Goal: Task Accomplishment & Management: Use online tool/utility

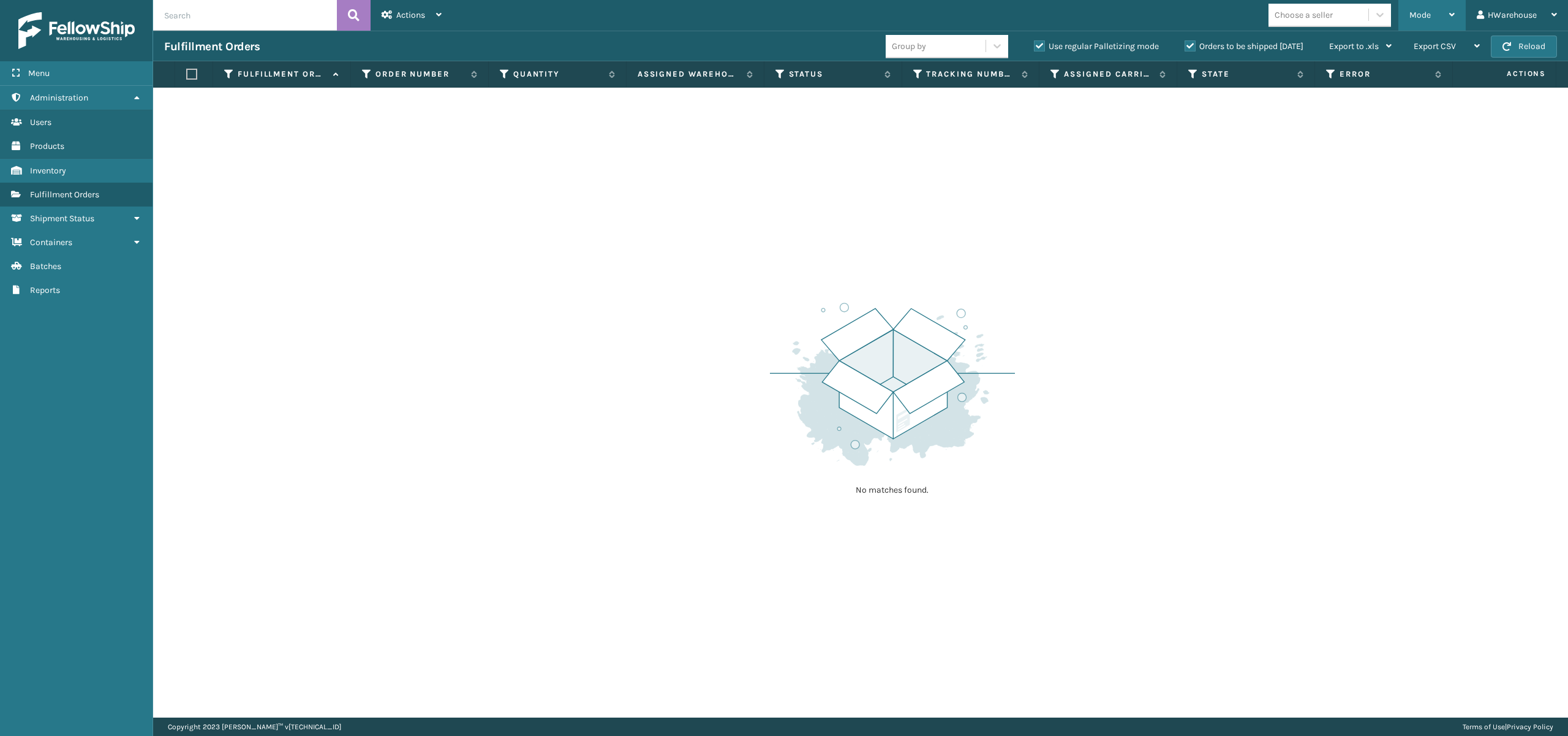
click at [1421, 13] on span "Mode" at bounding box center [1420, 15] width 22 height 10
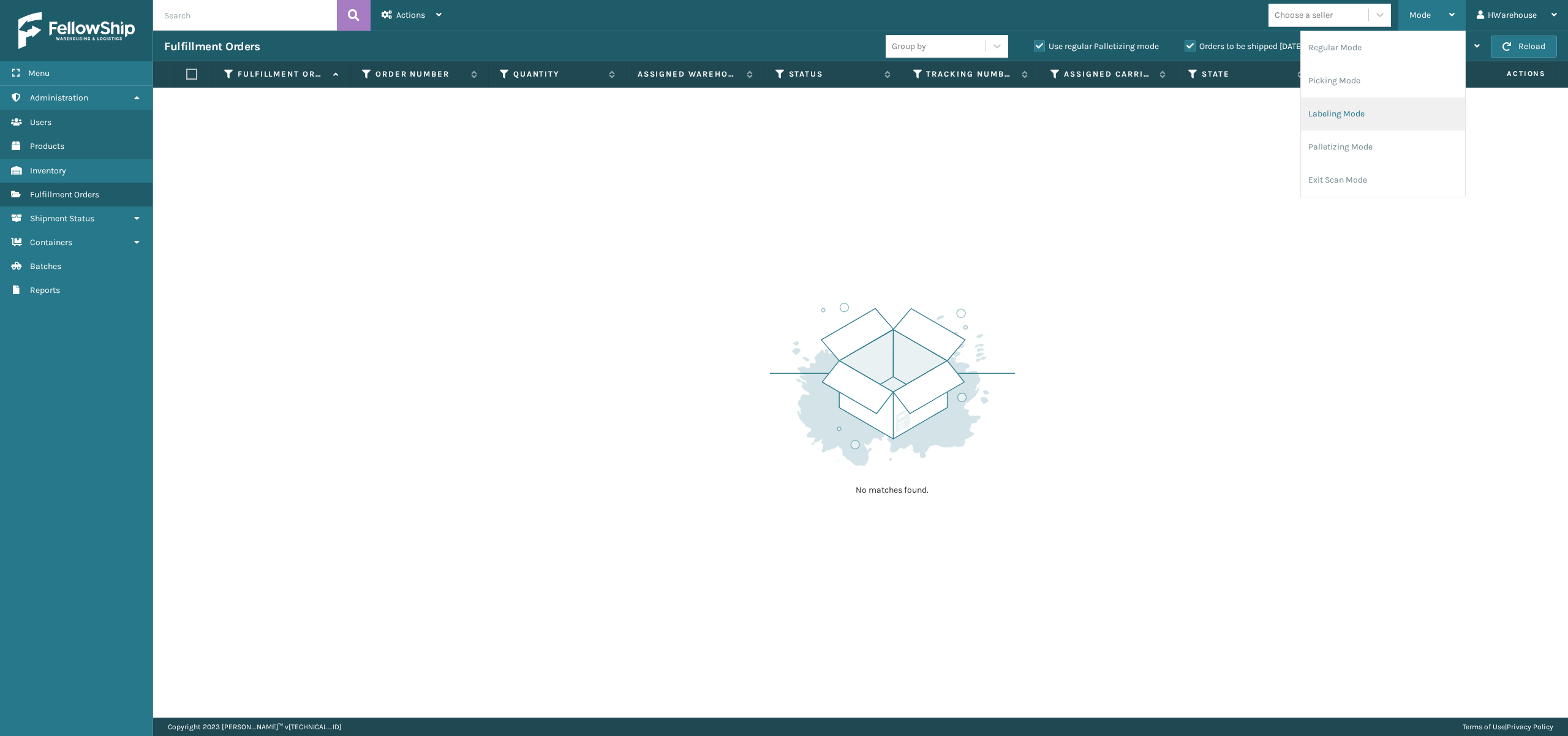
click at [1355, 118] on li "Labeling Mode" at bounding box center [1383, 114] width 164 height 33
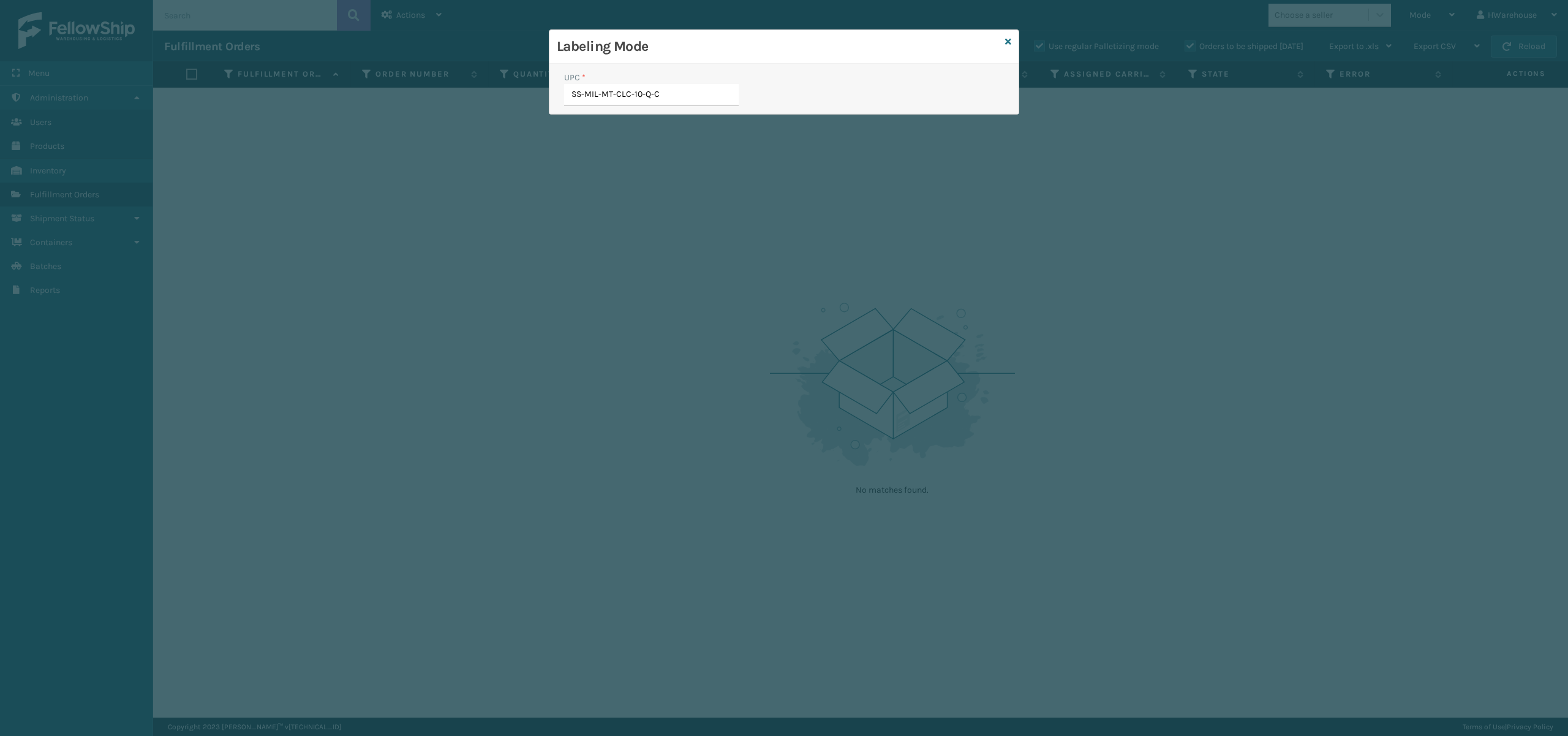
type input "SS-MIL-MT-CLC-10-Q-[GEOGRAPHIC_DATA]"
type input "SS-MIL-MT-"
click at [1008, 40] on icon at bounding box center [1008, 41] width 6 height 9
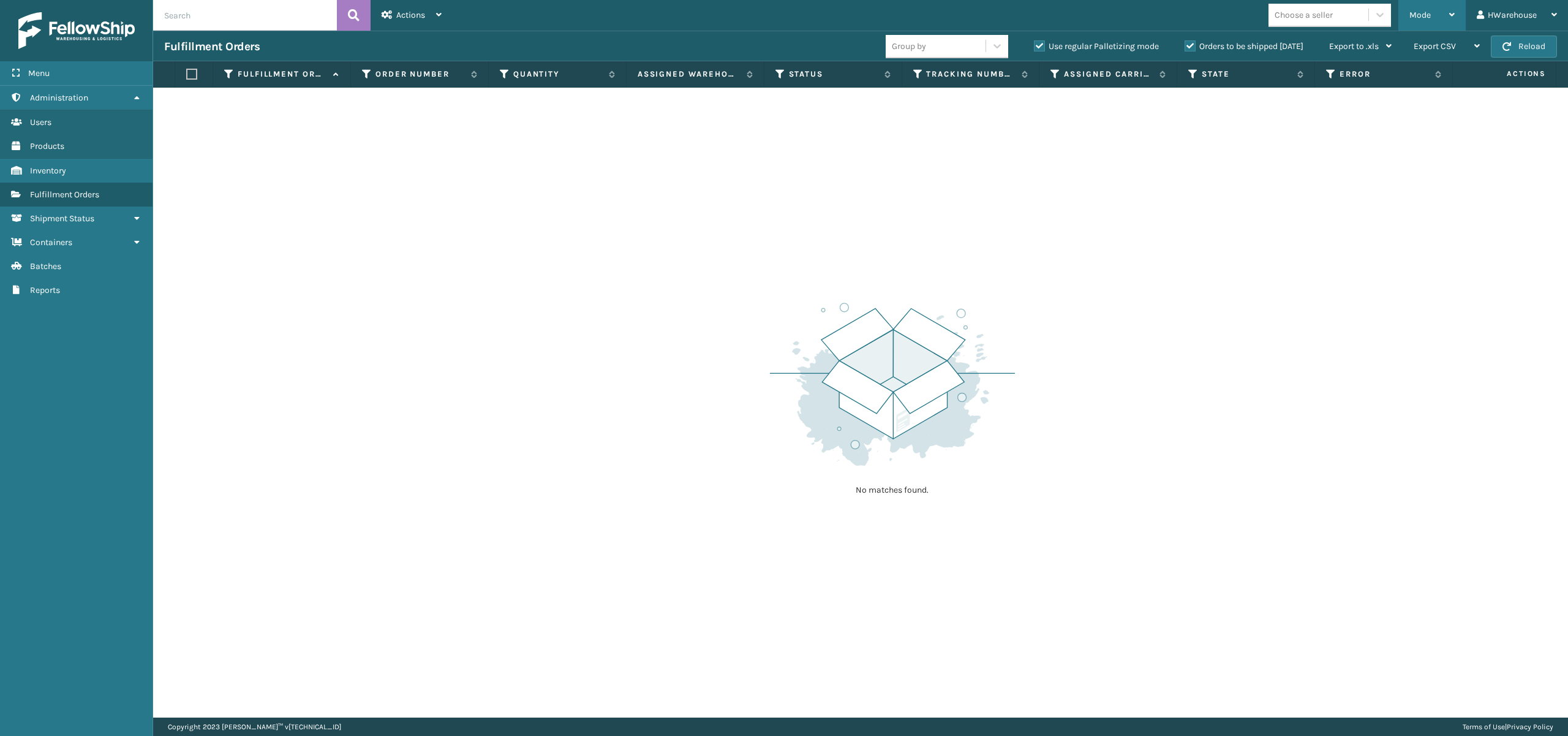
click at [1451, 6] on div "Mode" at bounding box center [1432, 15] width 45 height 30
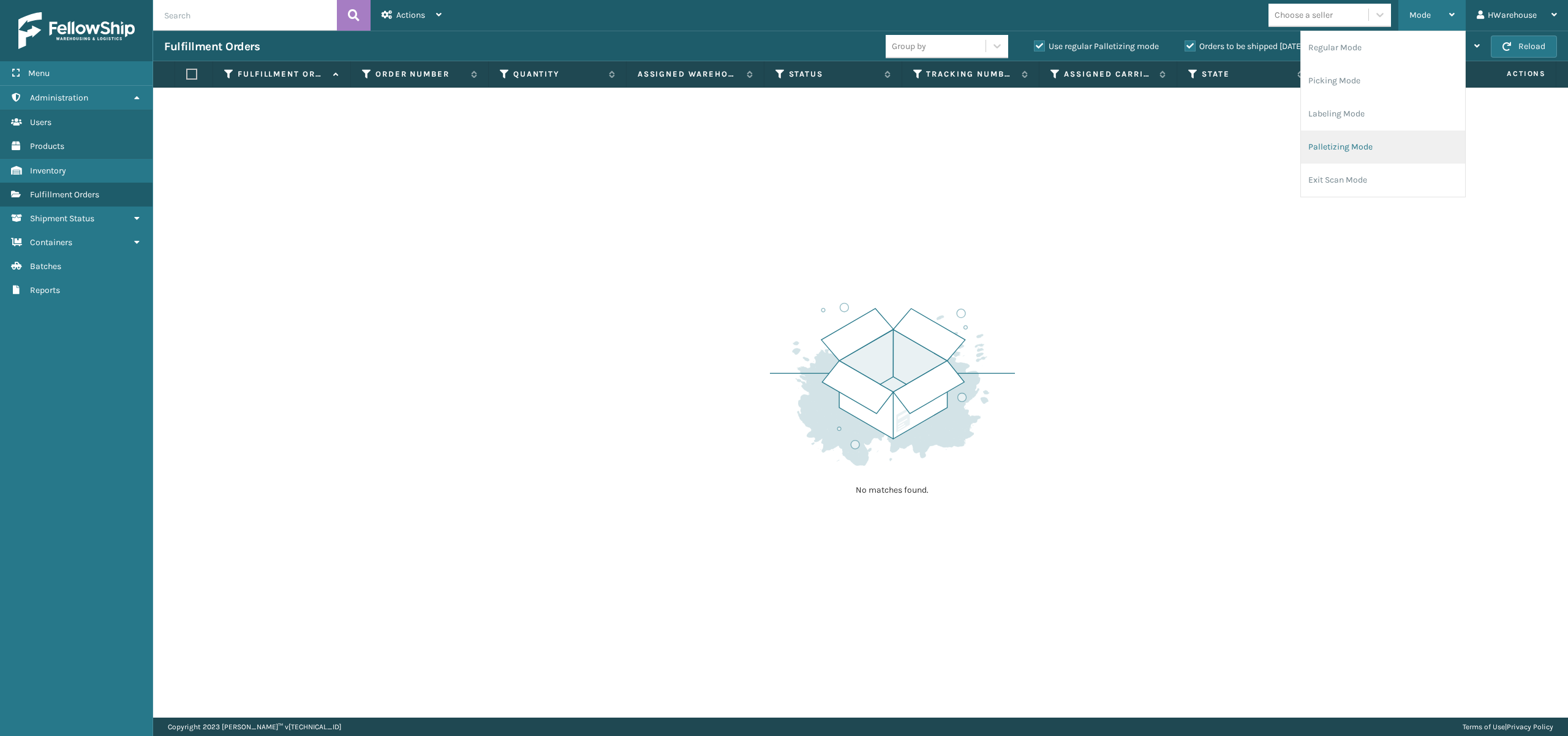
click at [1355, 152] on li "Palletizing Mode" at bounding box center [1383, 147] width 164 height 33
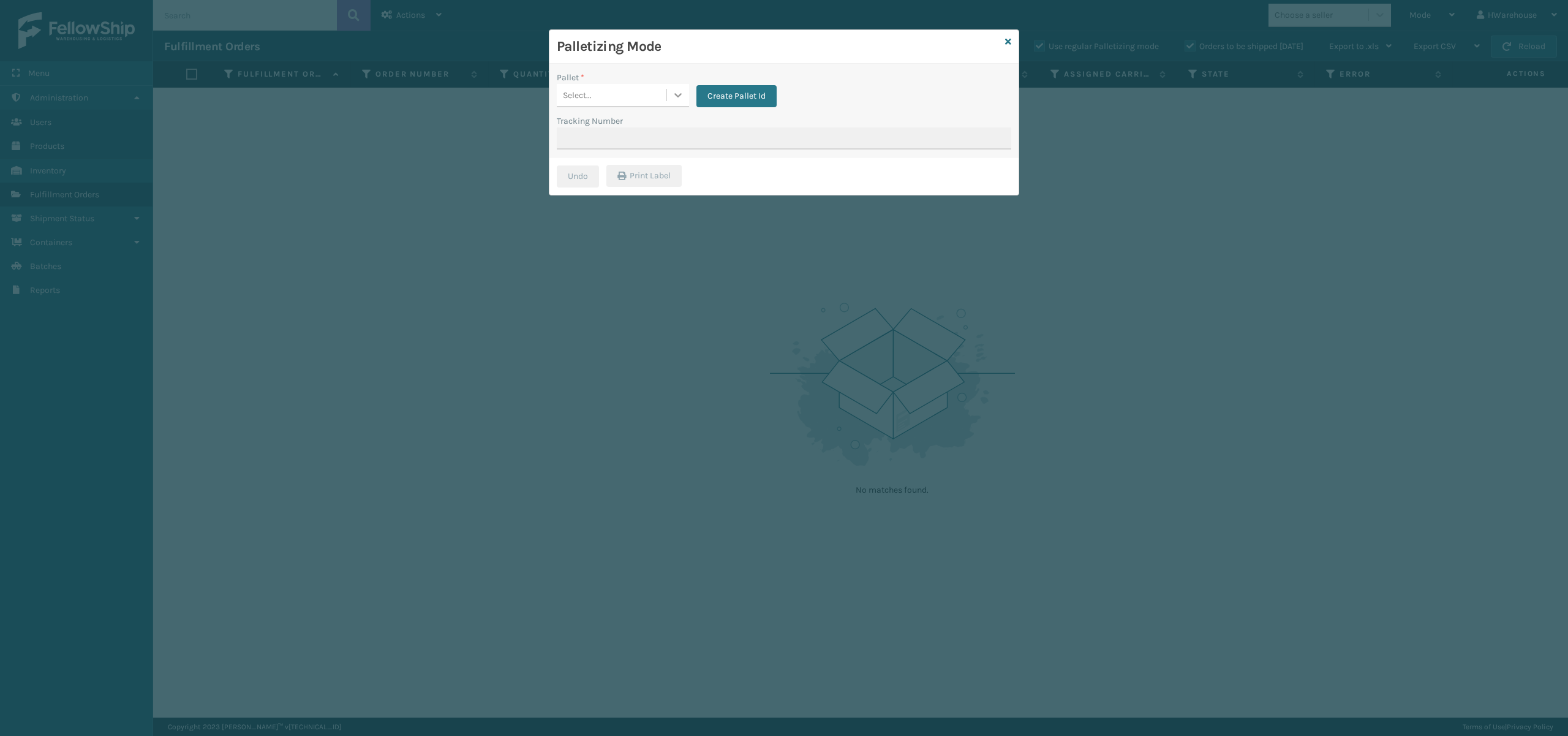
click at [682, 97] on icon at bounding box center [678, 95] width 12 height 12
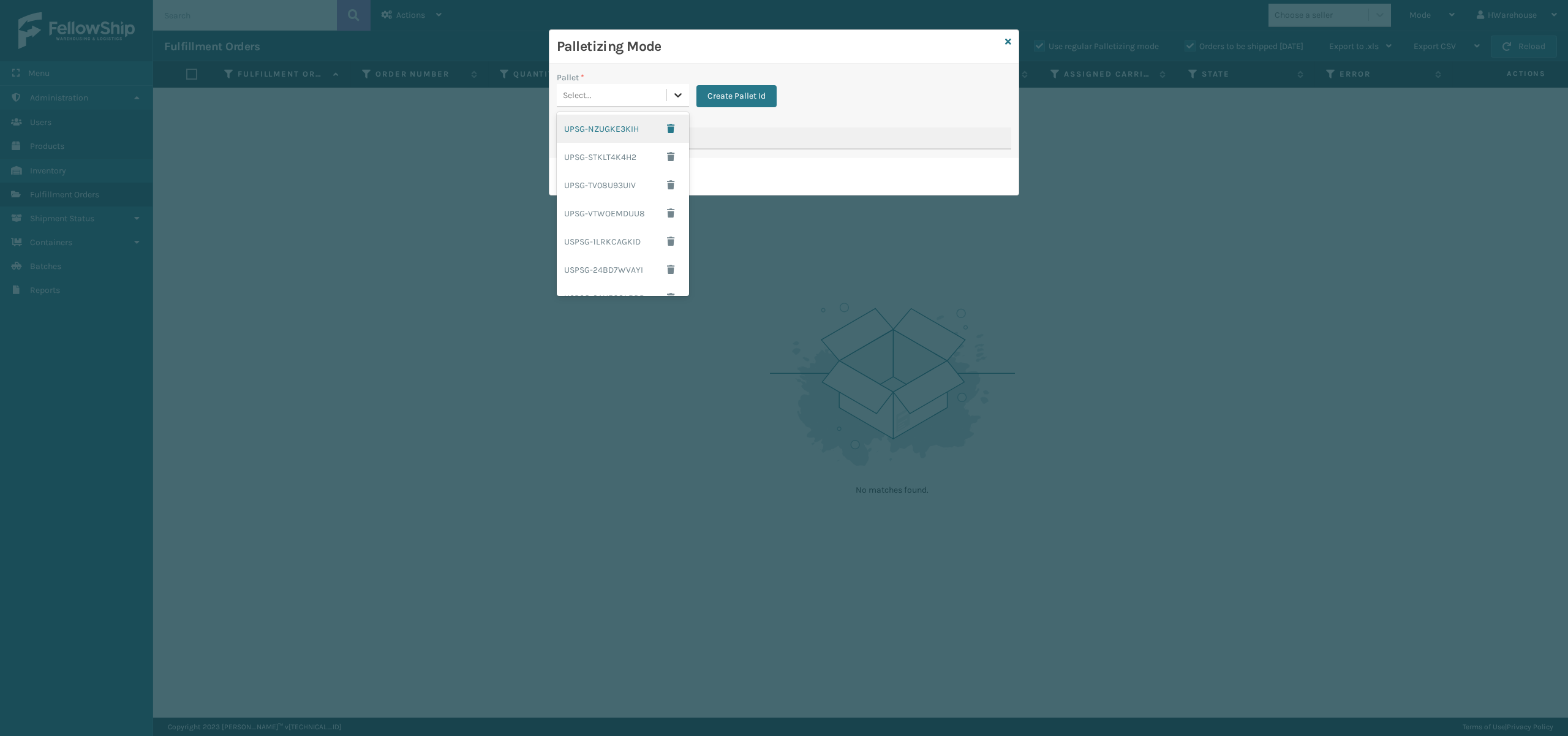
click at [682, 97] on icon at bounding box center [678, 95] width 12 height 12
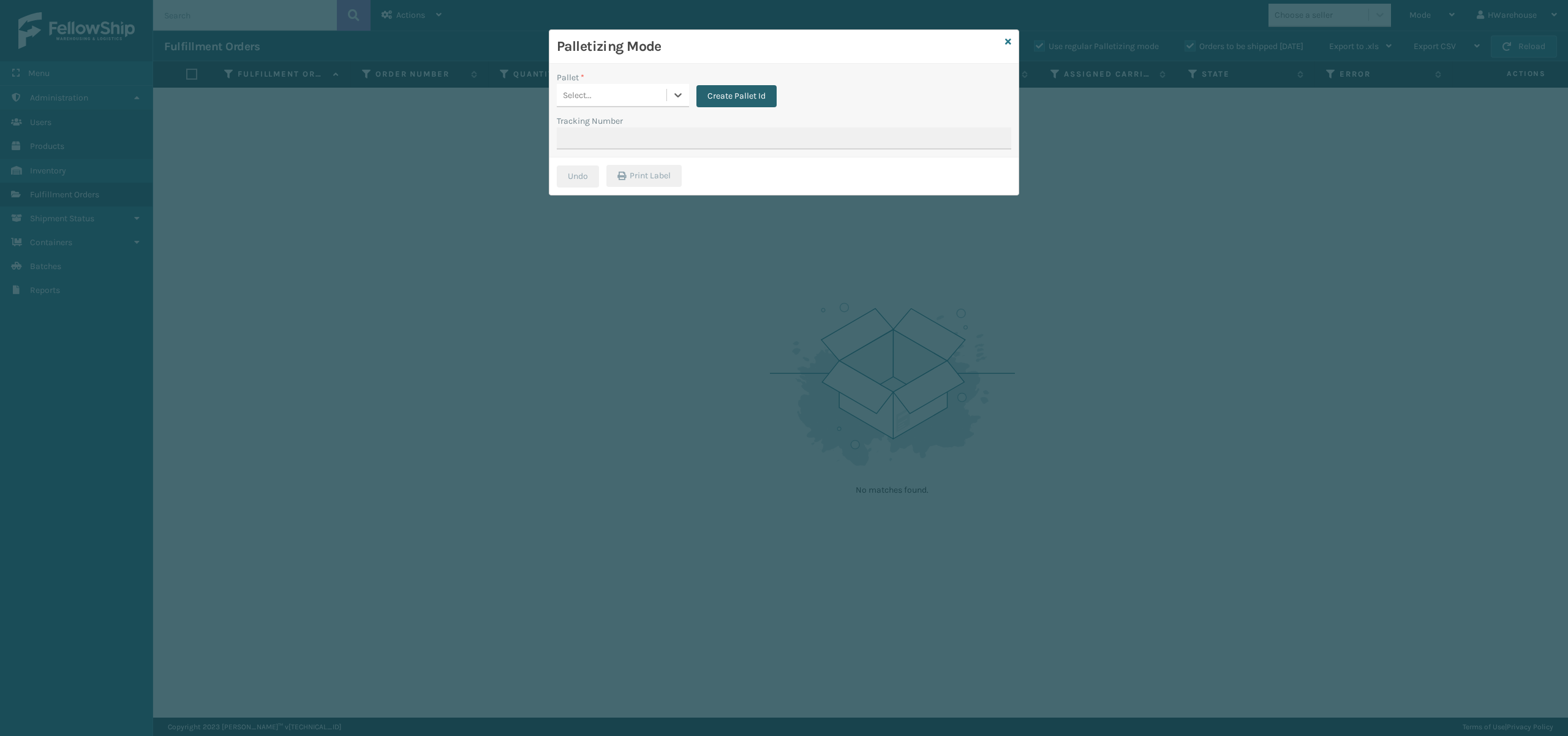
click at [719, 96] on button "Create Pallet Id" at bounding box center [736, 96] width 80 height 22
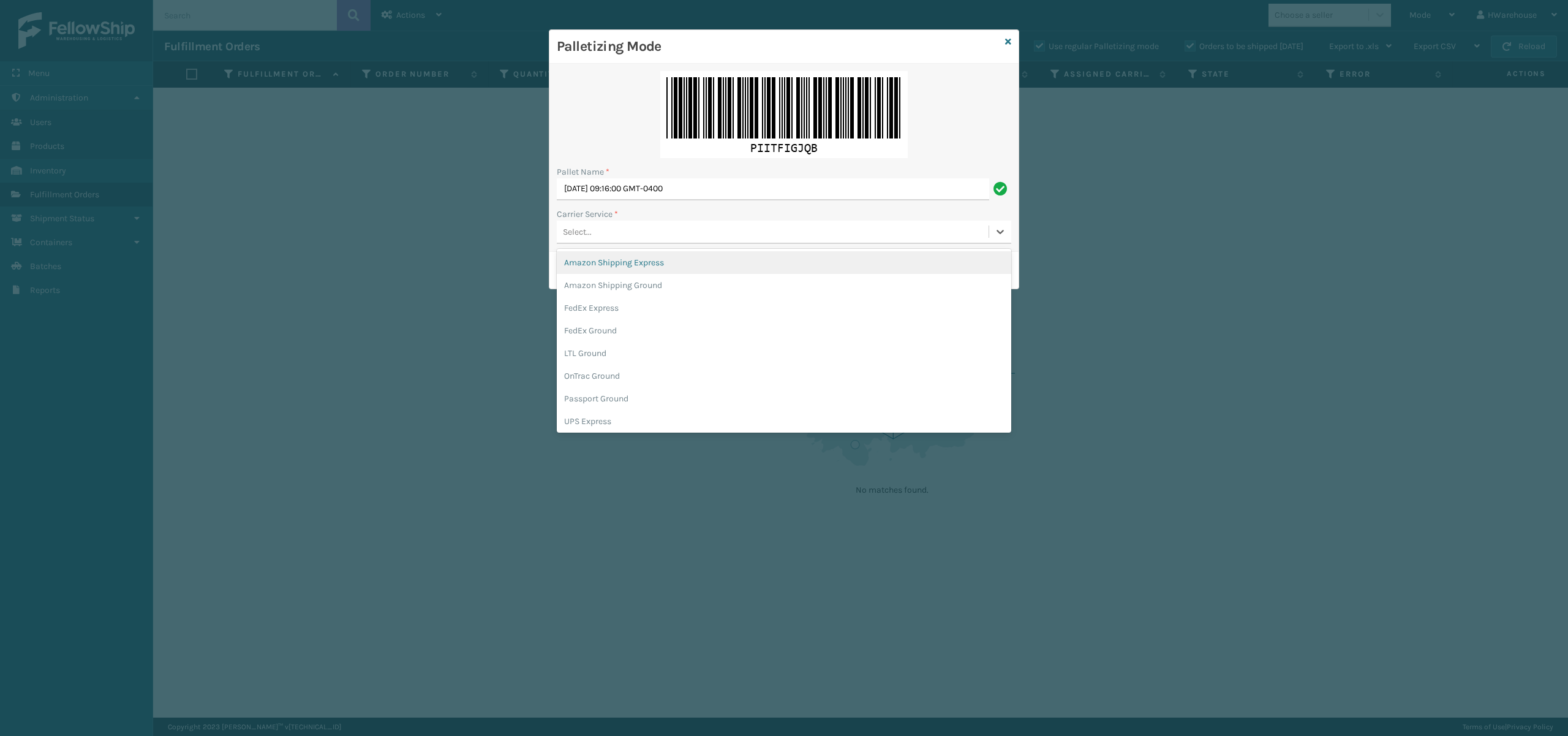
click at [632, 236] on div "Select..." at bounding box center [772, 232] width 432 height 20
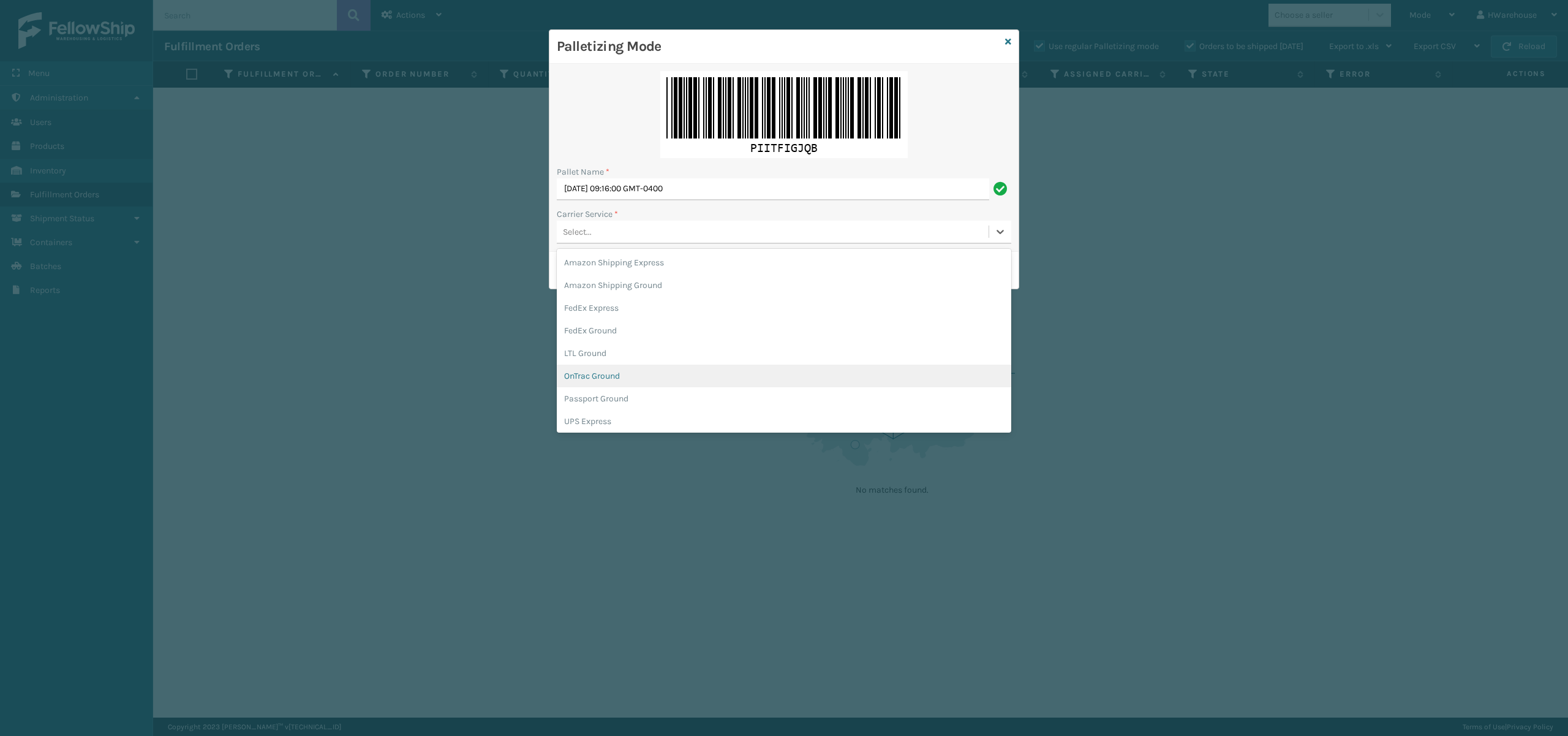
scroll to position [70, 0]
click at [610, 375] on div "UPS Ground" at bounding box center [784, 374] width 455 height 23
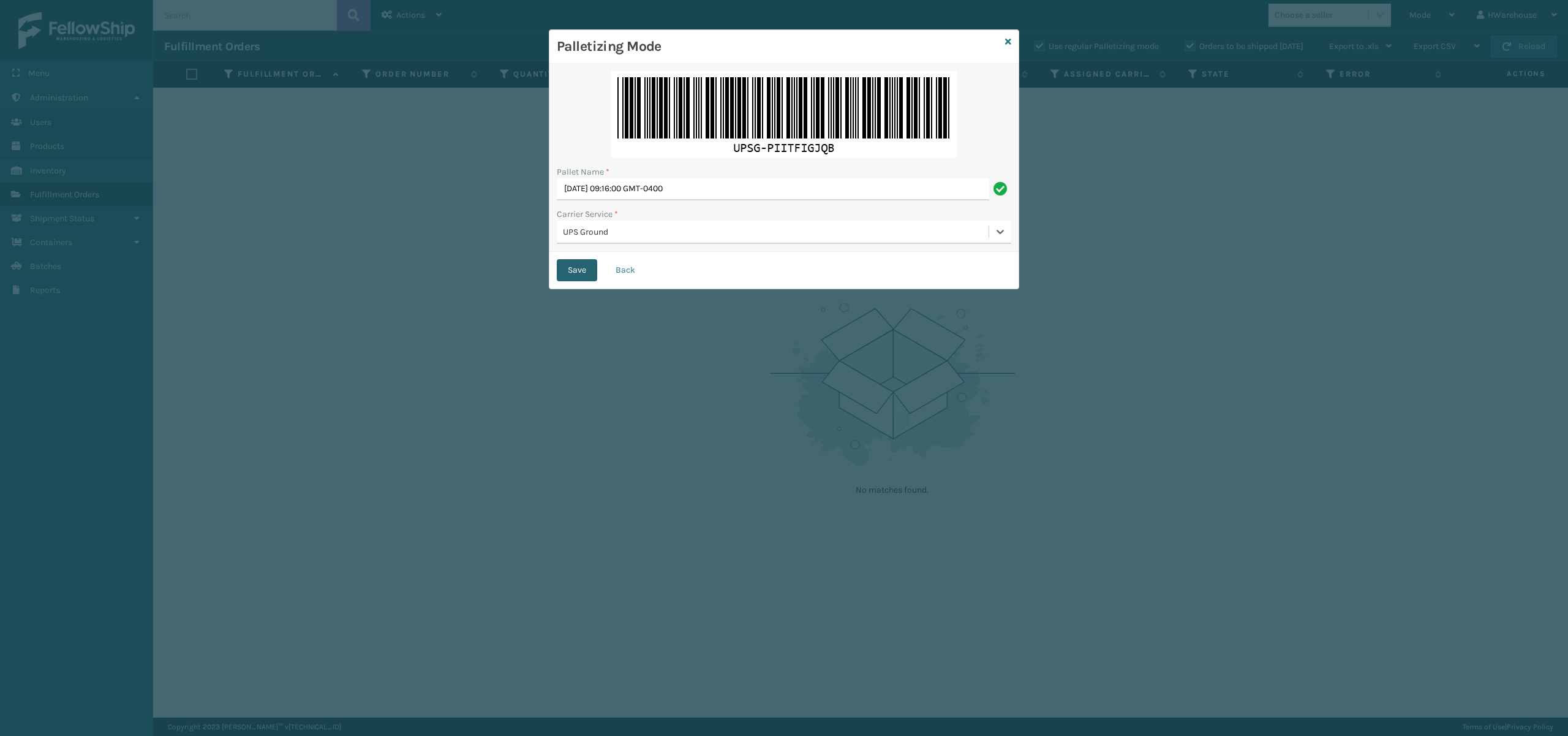
click at [573, 274] on button "Save" at bounding box center [577, 270] width 40 height 22
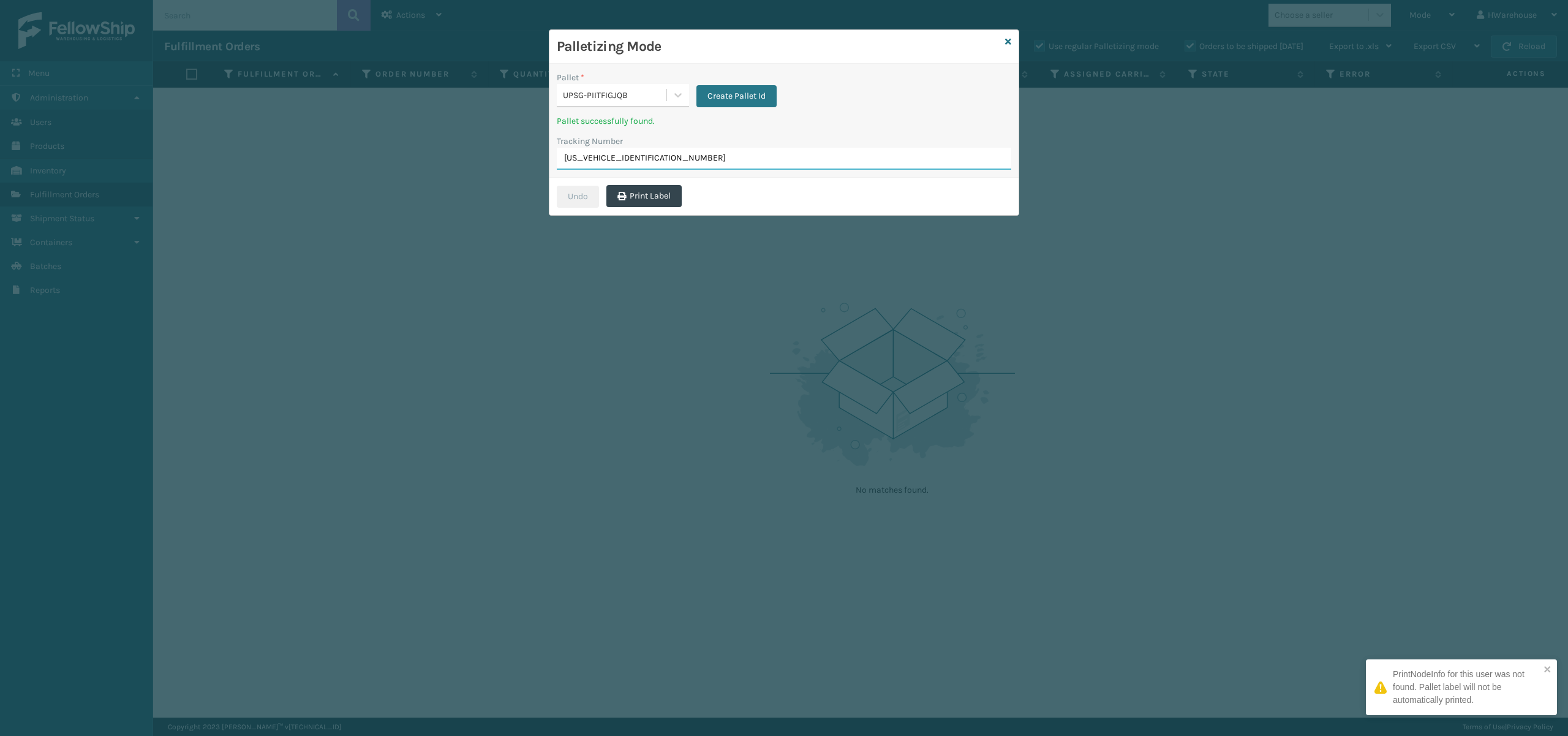
type input "1ZB8C5902001045485"
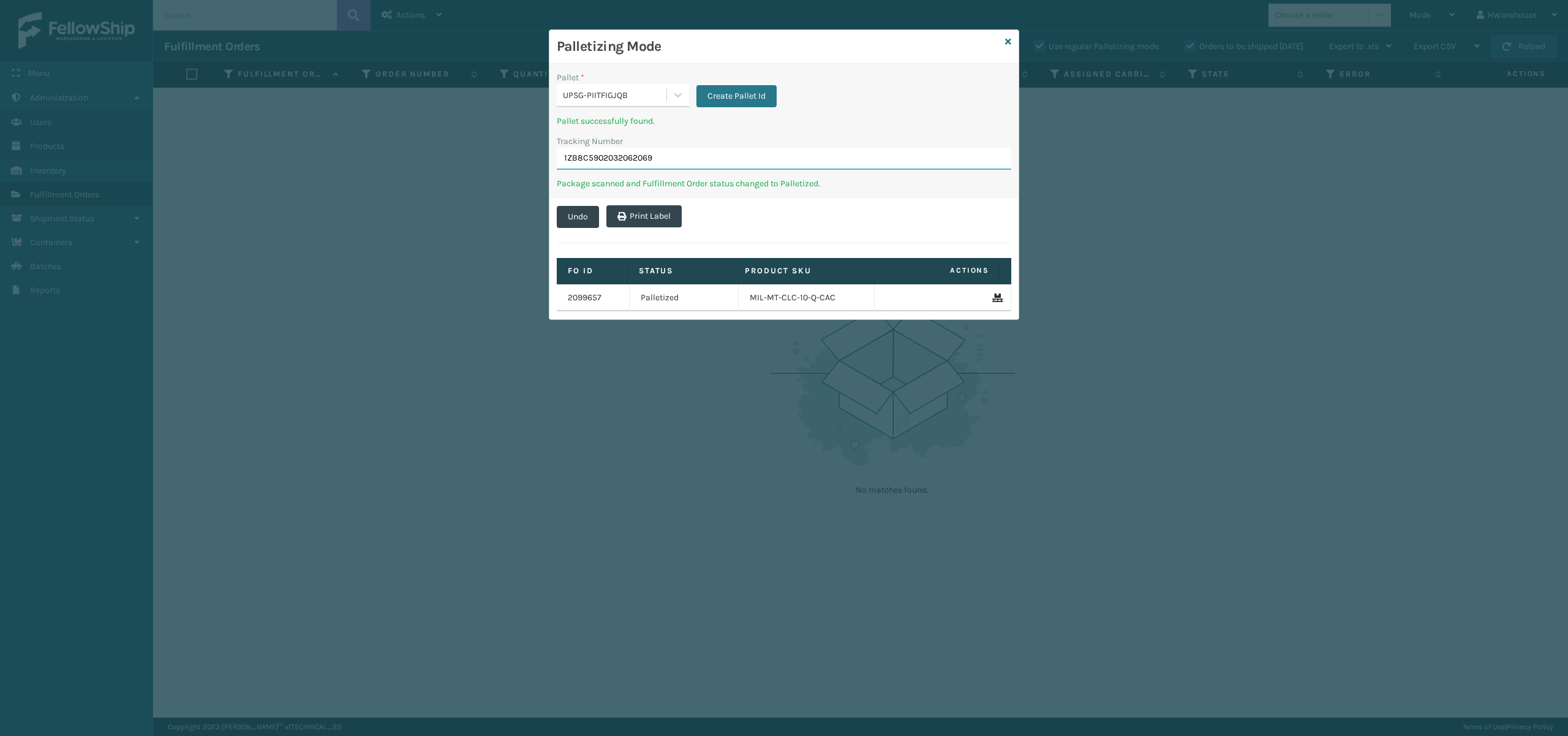
type input "1ZB8C5902032062069"
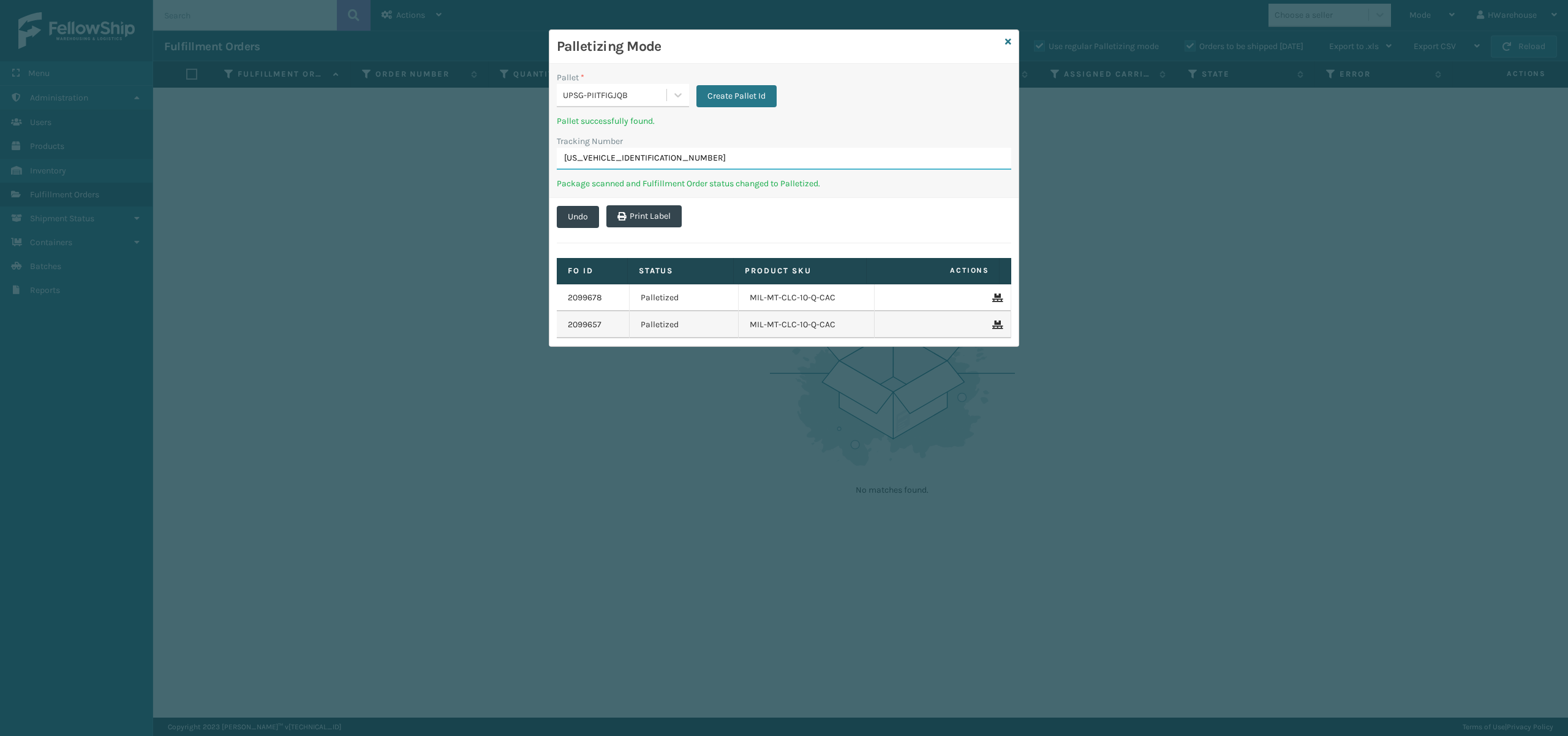
type input "1ZB8C5902019279093"
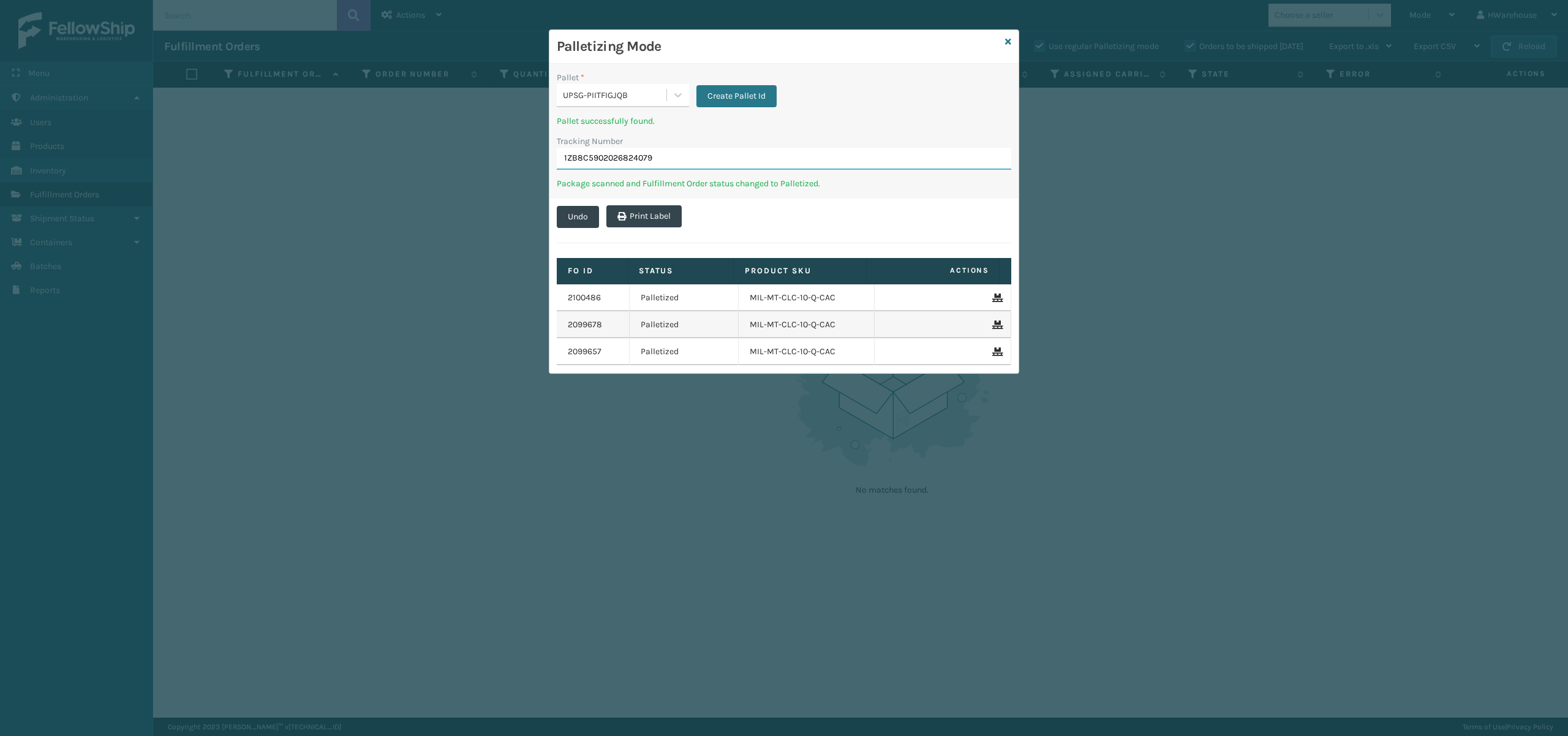
type input "1ZB8C5902026824079"
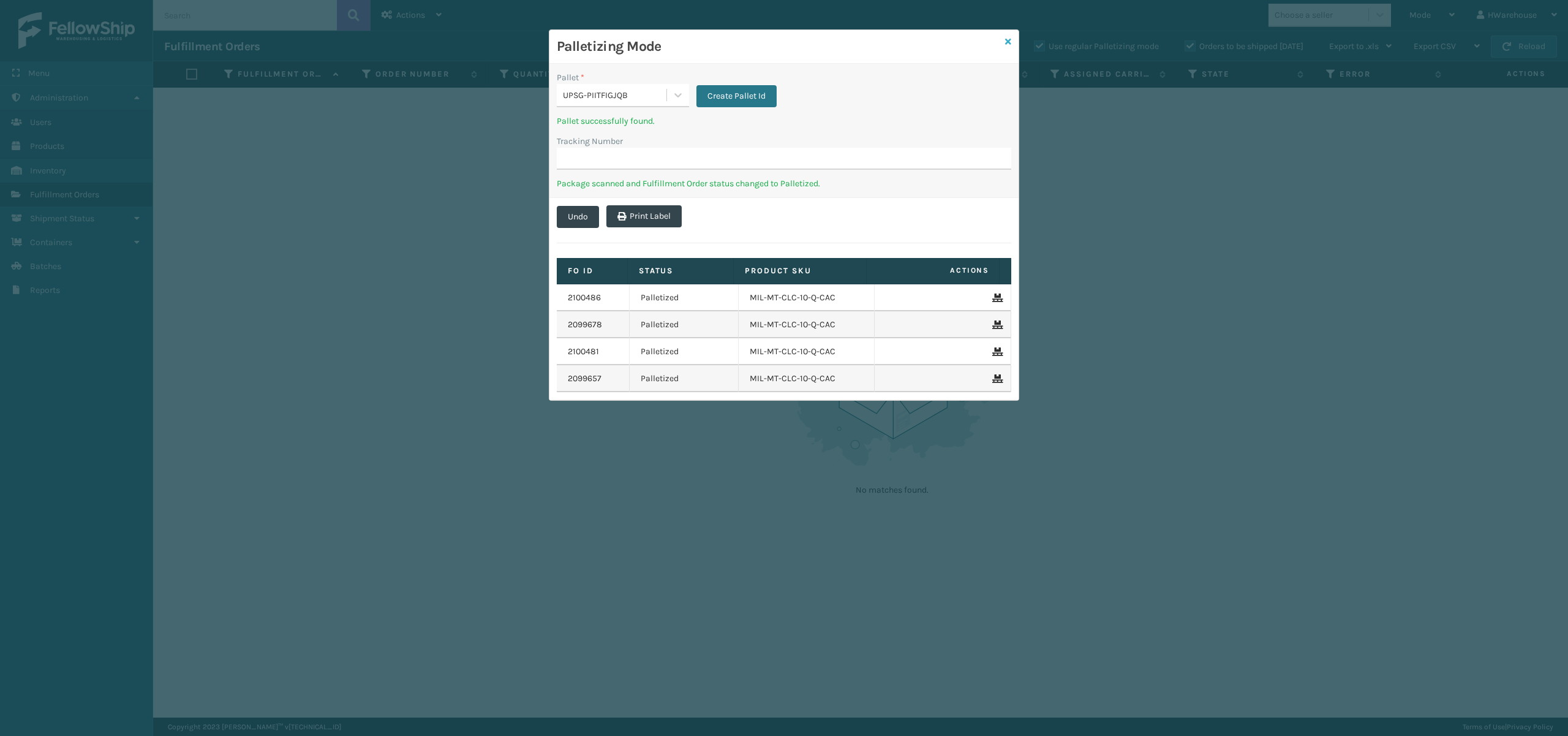
click at [1009, 39] on icon at bounding box center [1008, 41] width 6 height 9
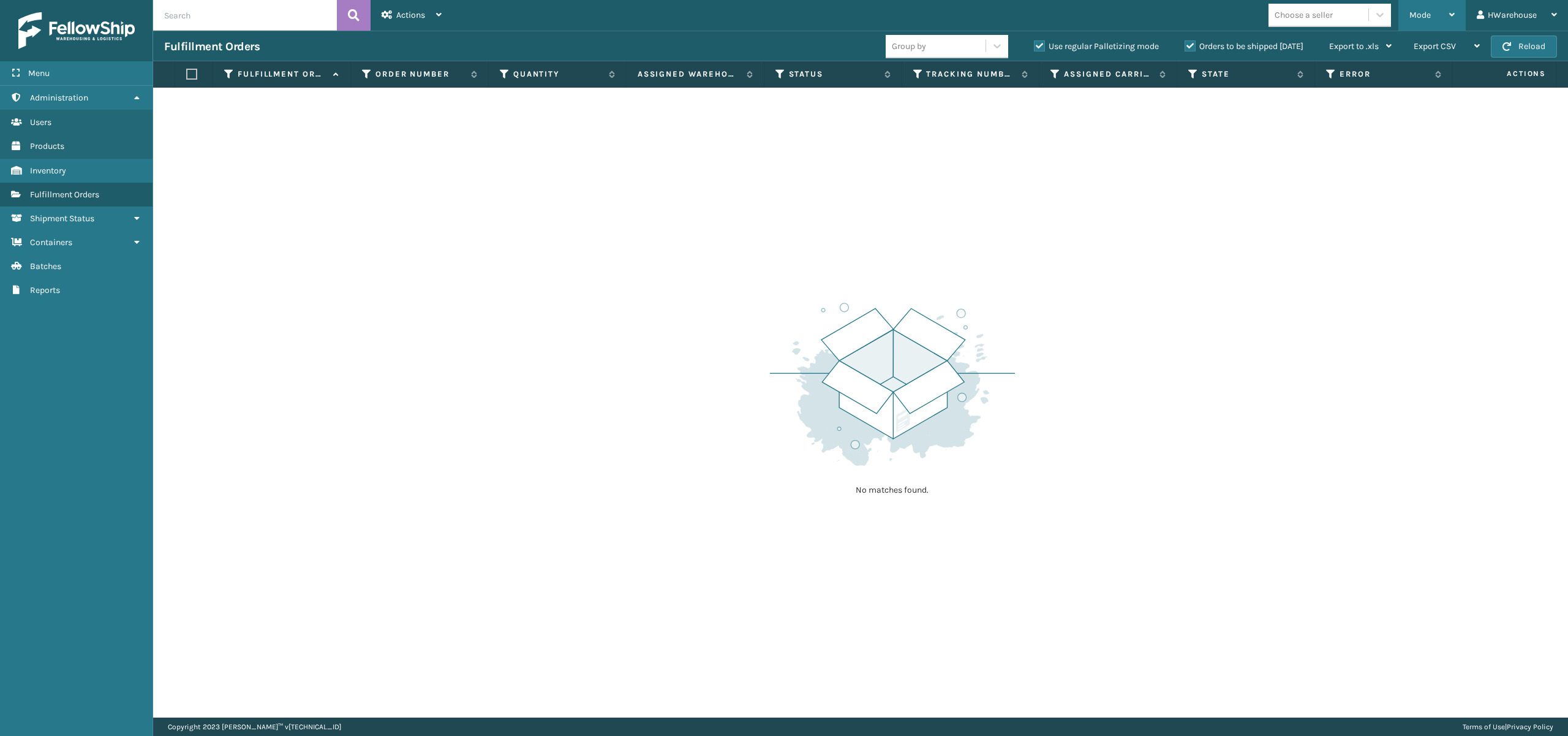
click at [1451, 16] on icon at bounding box center [1452, 14] width 5 height 9
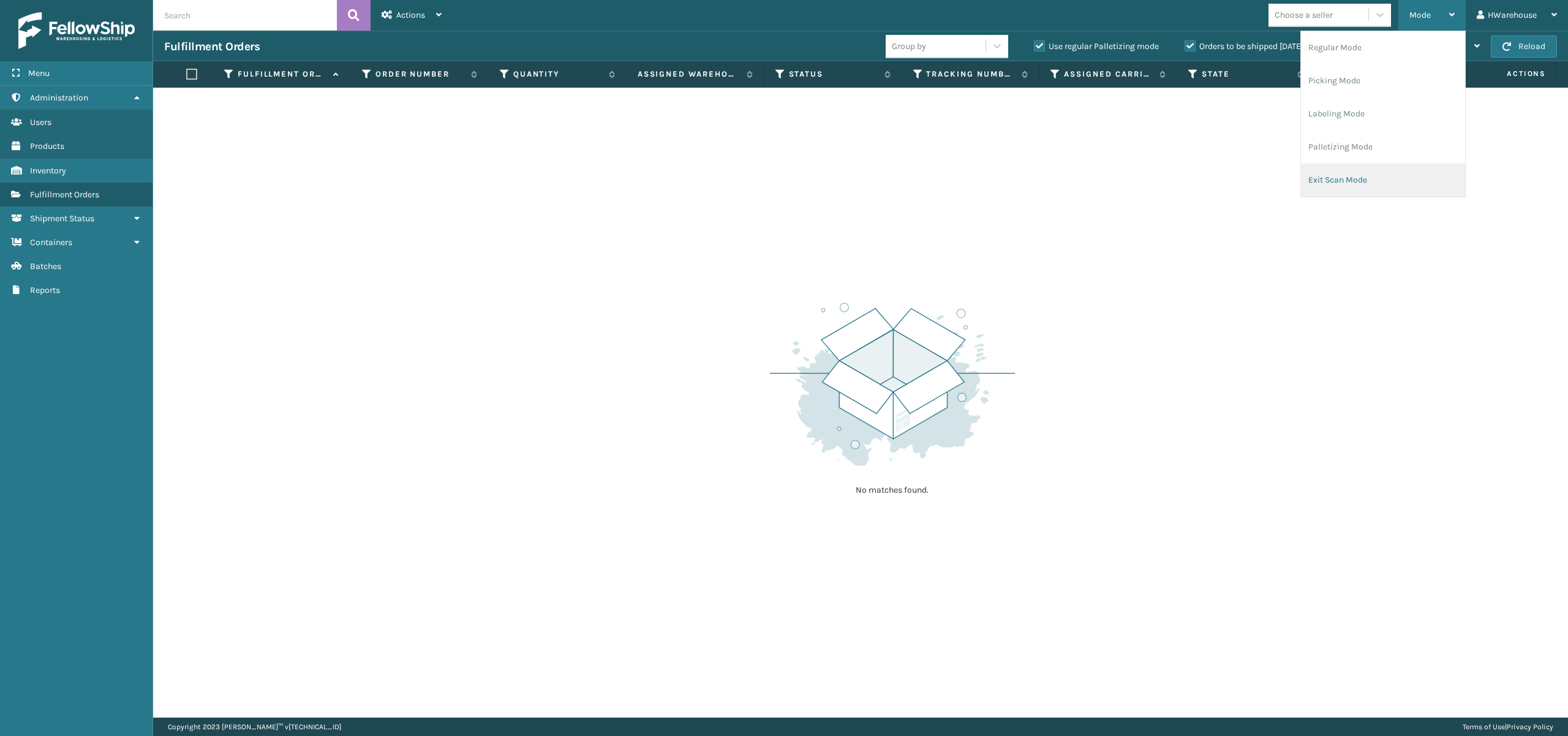
click at [1375, 184] on li "Exit Scan Mode" at bounding box center [1383, 180] width 164 height 33
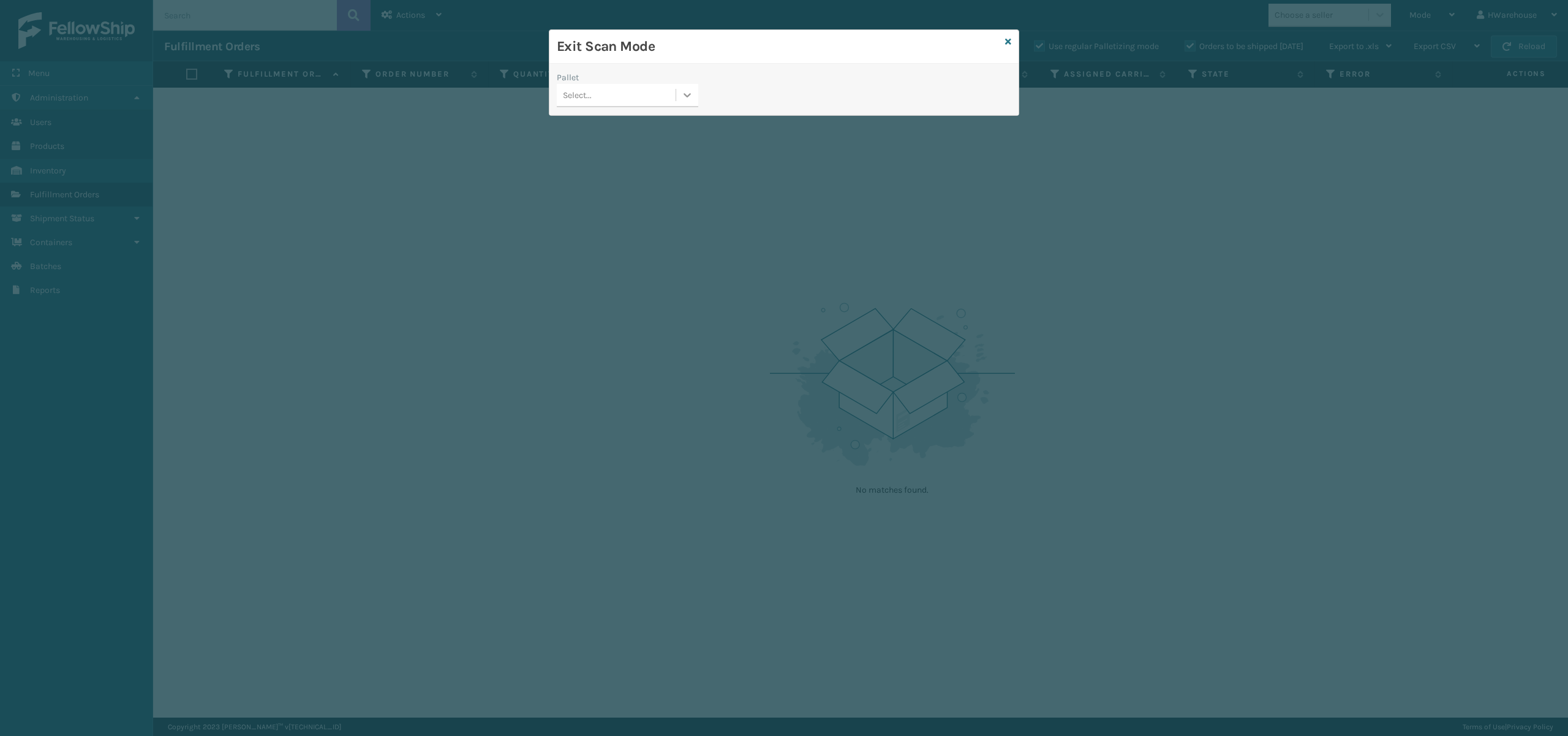
click at [689, 106] on div at bounding box center [687, 95] width 22 height 22
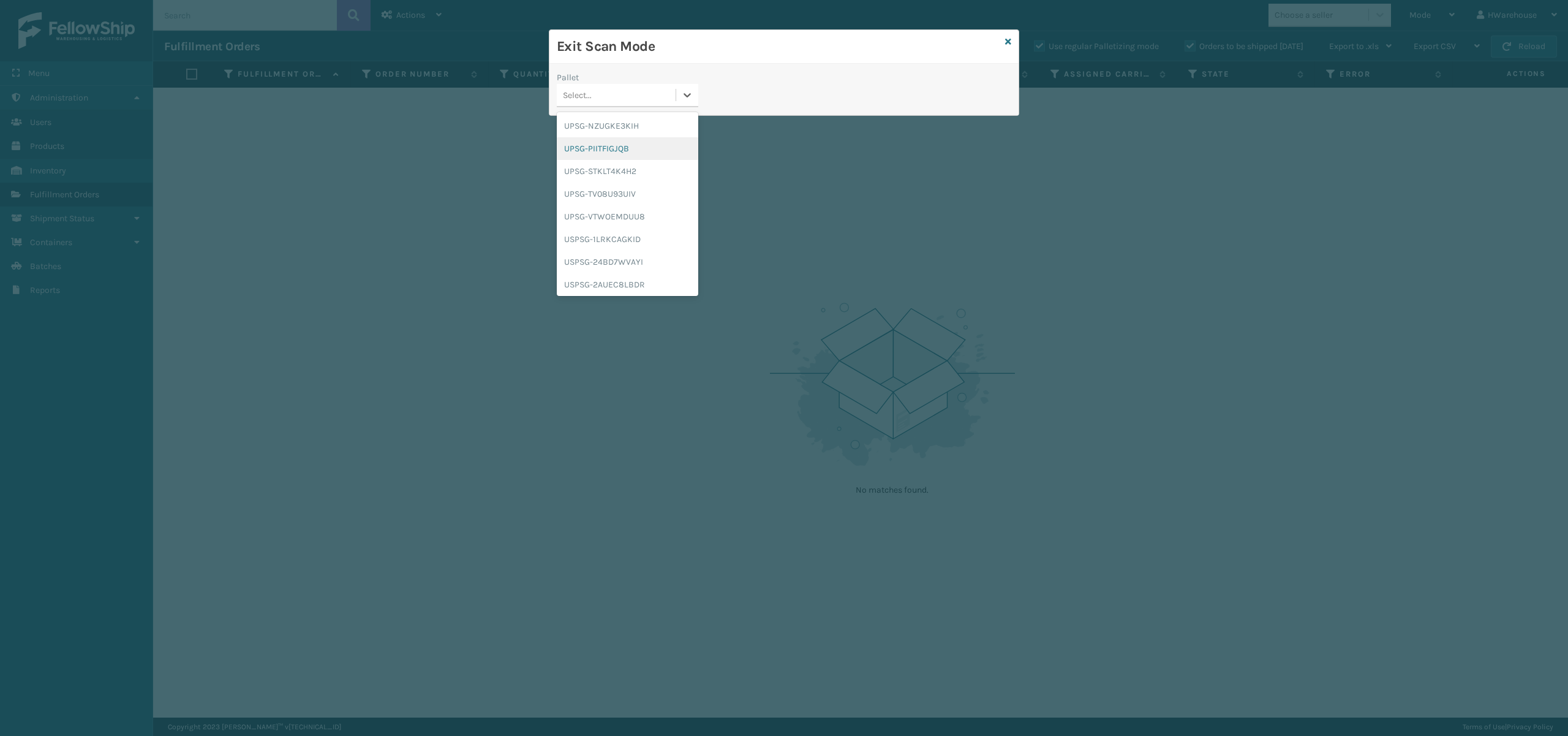
click at [660, 146] on div "UPSG-PIITFIGJQB" at bounding box center [627, 149] width 142 height 23
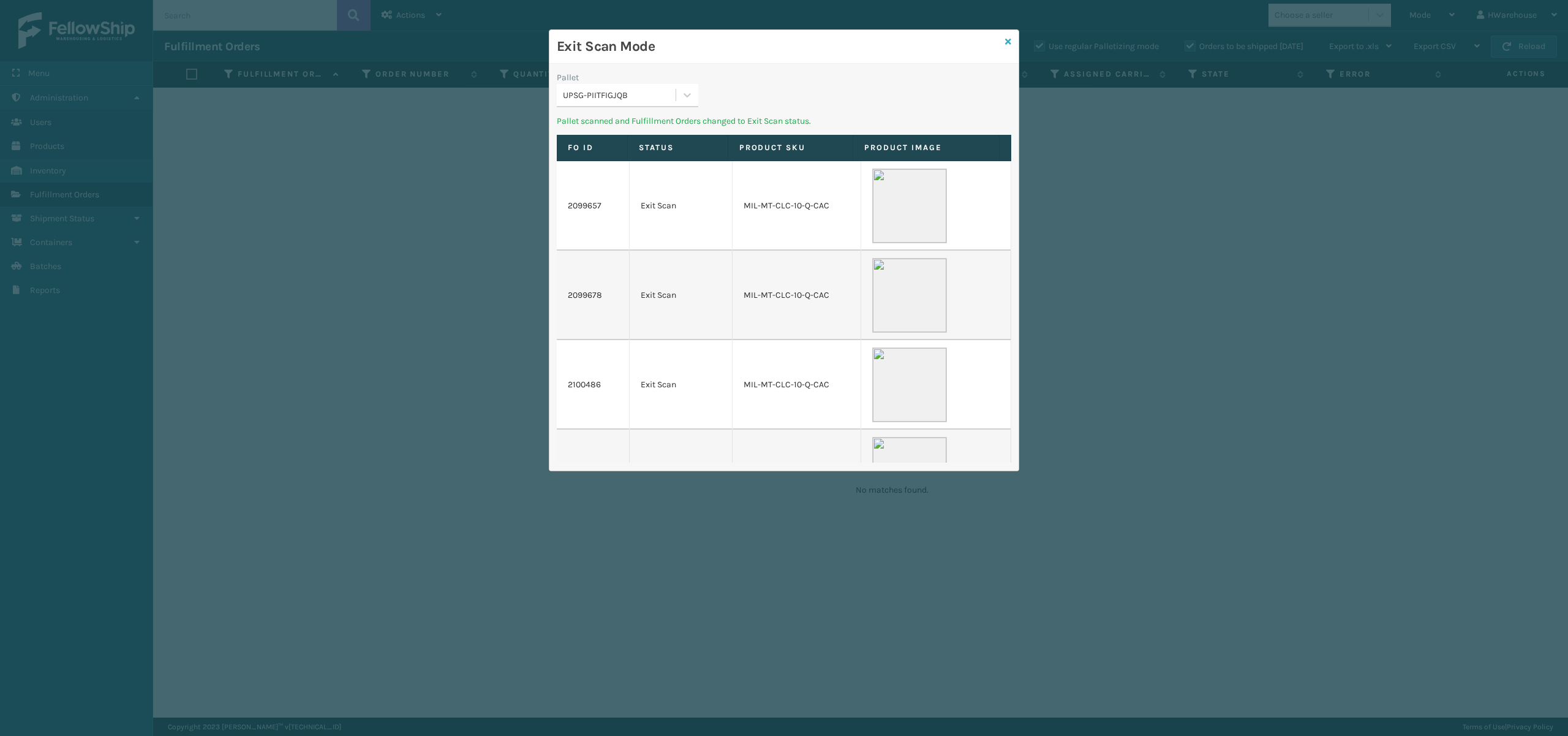
click at [1007, 43] on icon at bounding box center [1008, 41] width 6 height 9
